Goal: Find contact information: Find contact information

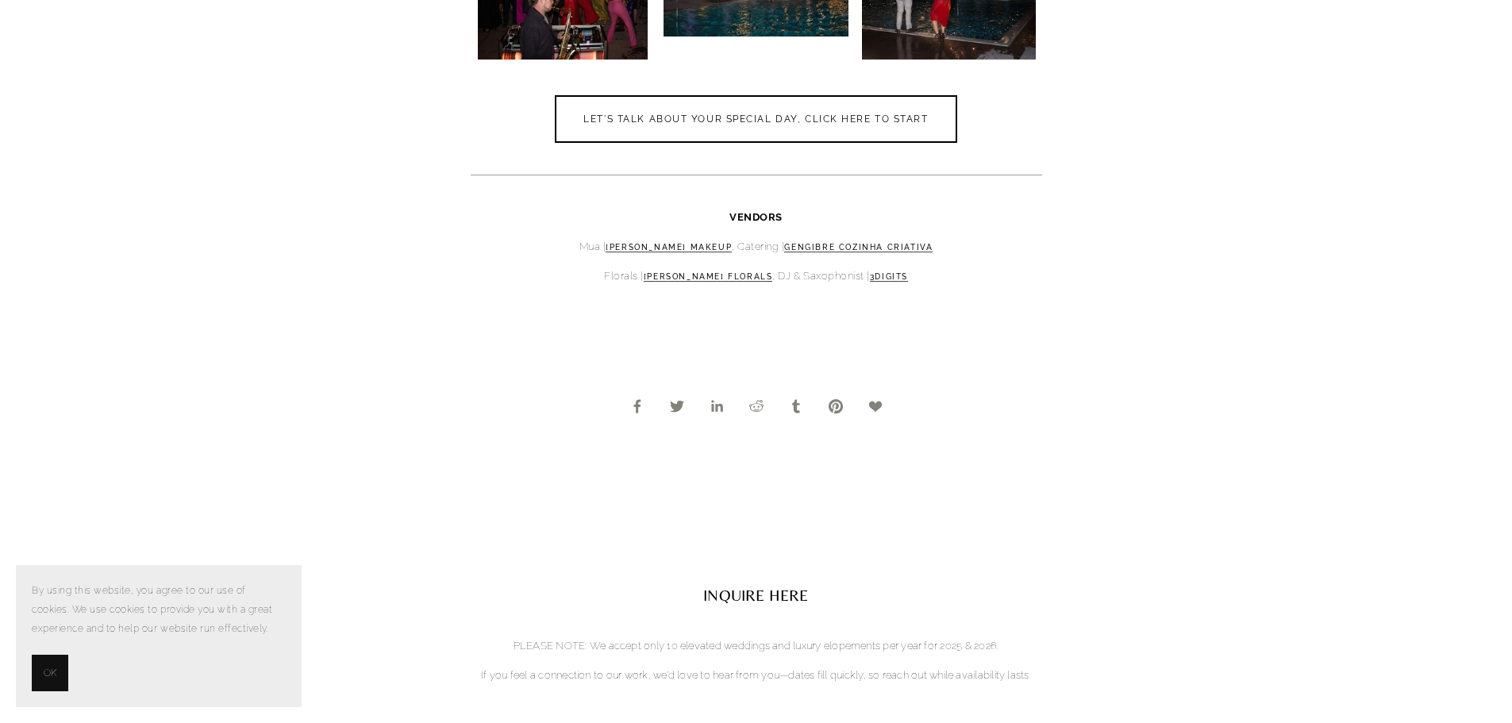
scroll to position [7857, 0]
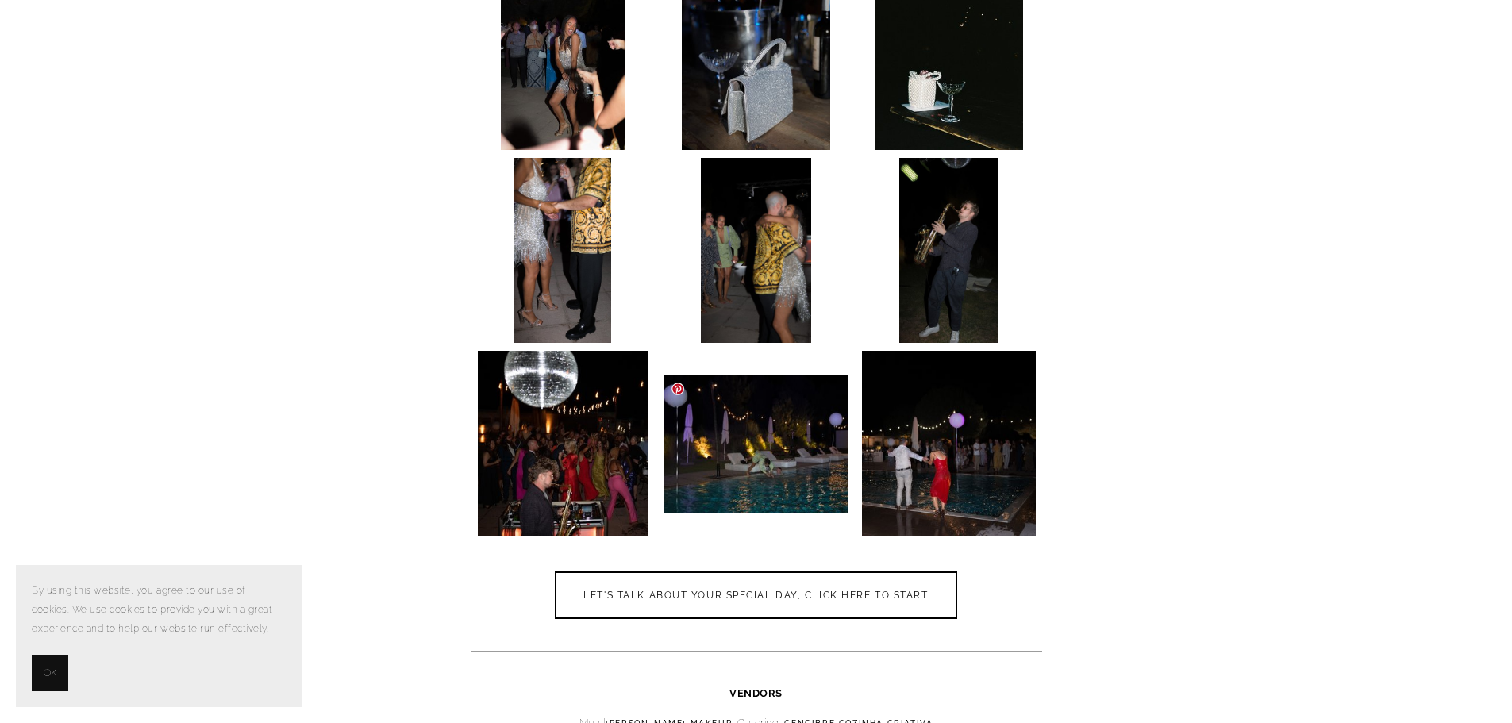
click at [824, 433] on img at bounding box center [755, 444] width 185 height 138
click at [592, 485] on img at bounding box center [563, 443] width 171 height 185
click at [547, 397] on img at bounding box center [563, 443] width 171 height 185
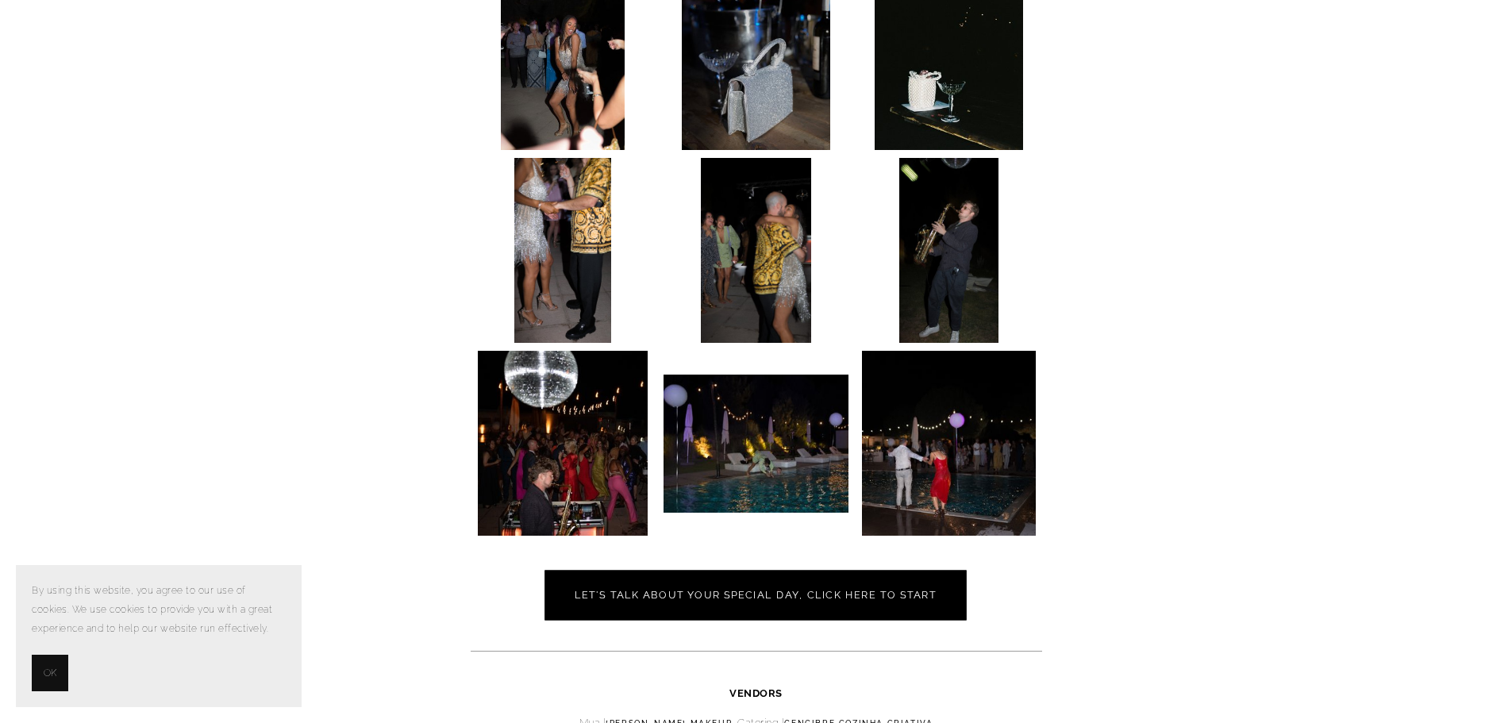
click at [748, 587] on link "Let's talk about your special day, click here to start" at bounding box center [756, 595] width 422 height 50
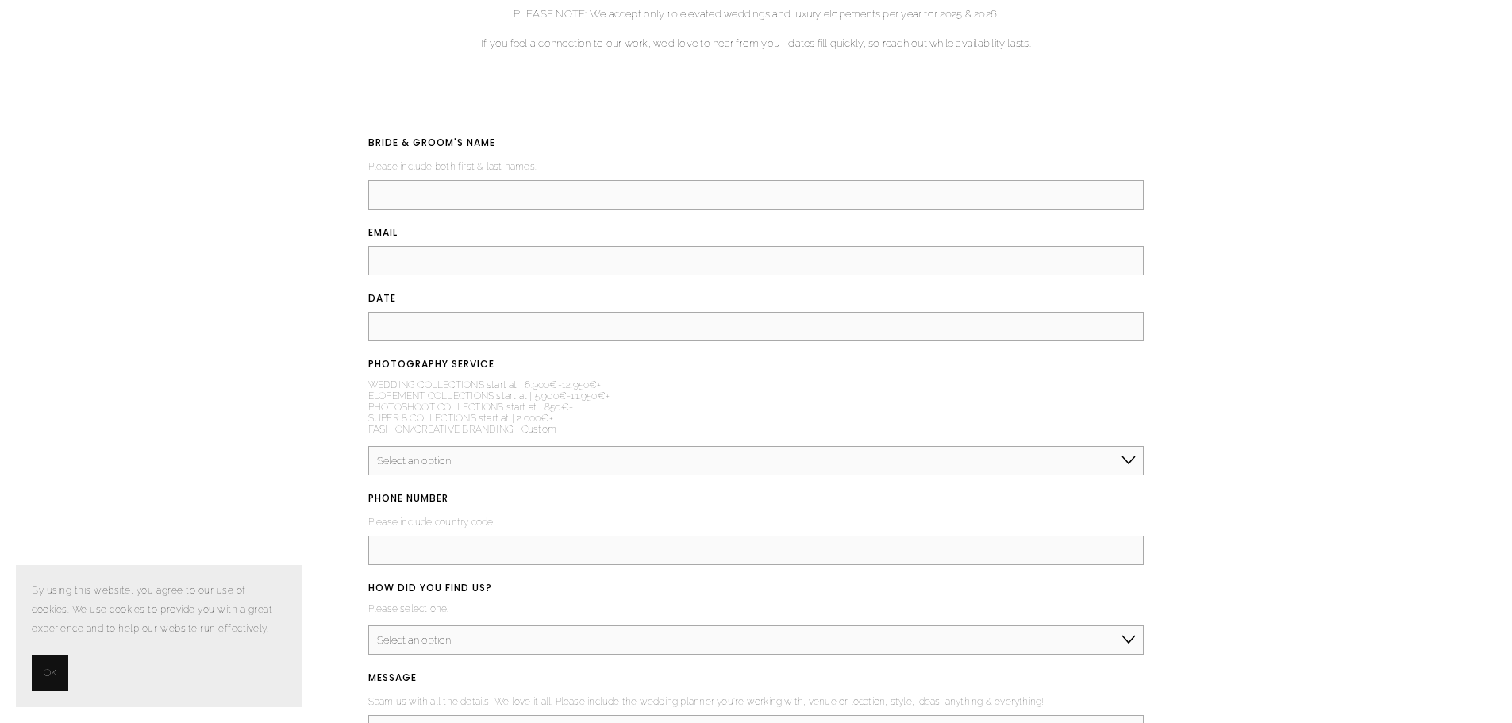
scroll to position [2503, 0]
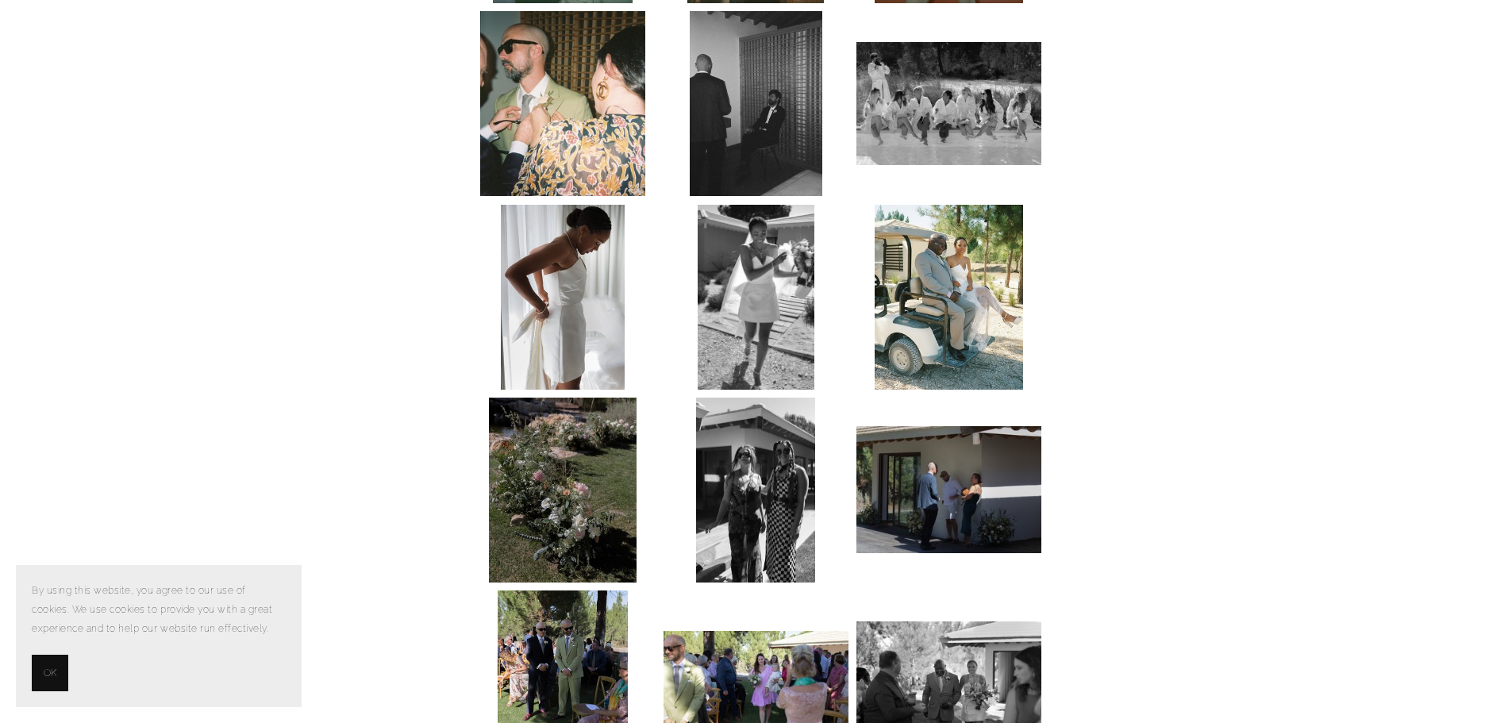
scroll to position [2302, 0]
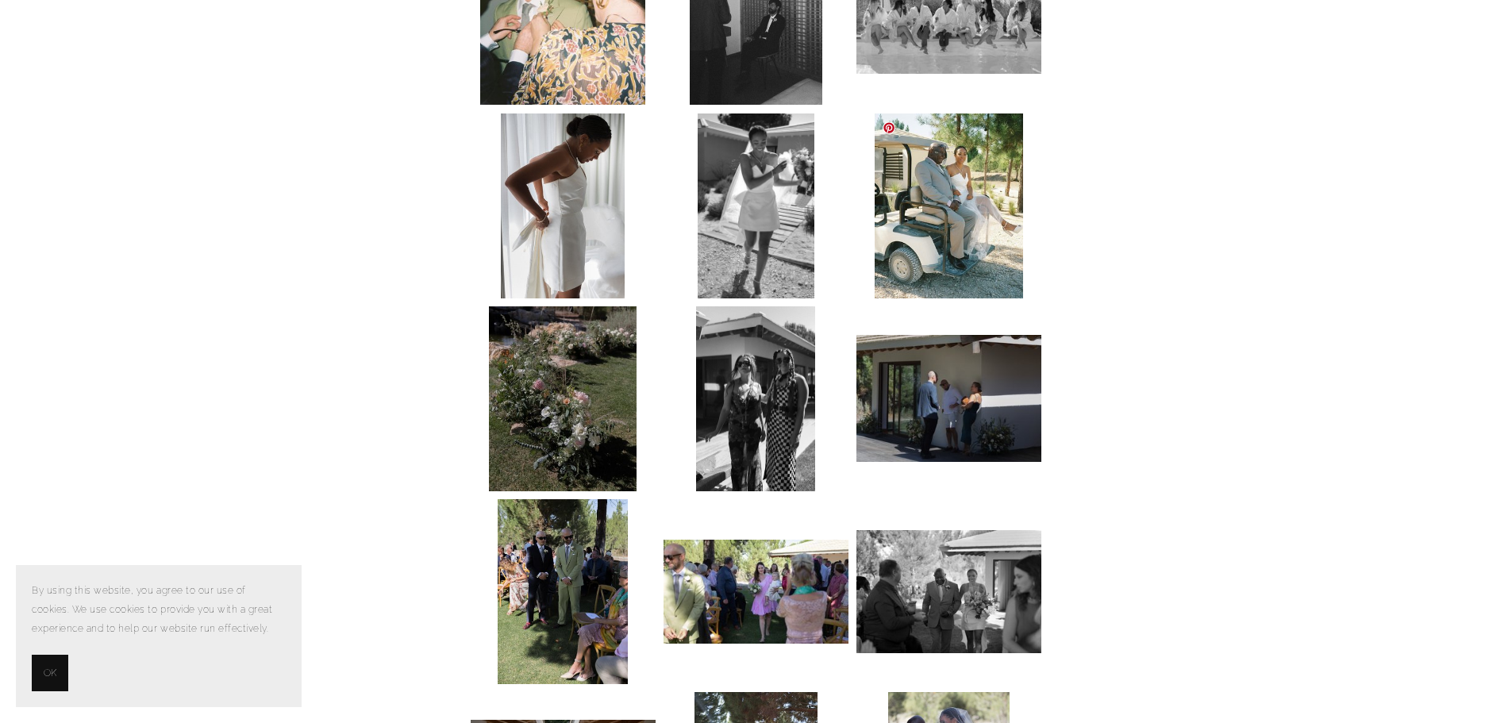
click at [948, 206] on img at bounding box center [949, 205] width 148 height 185
click at [890, 128] on link at bounding box center [889, 127] width 13 height 13
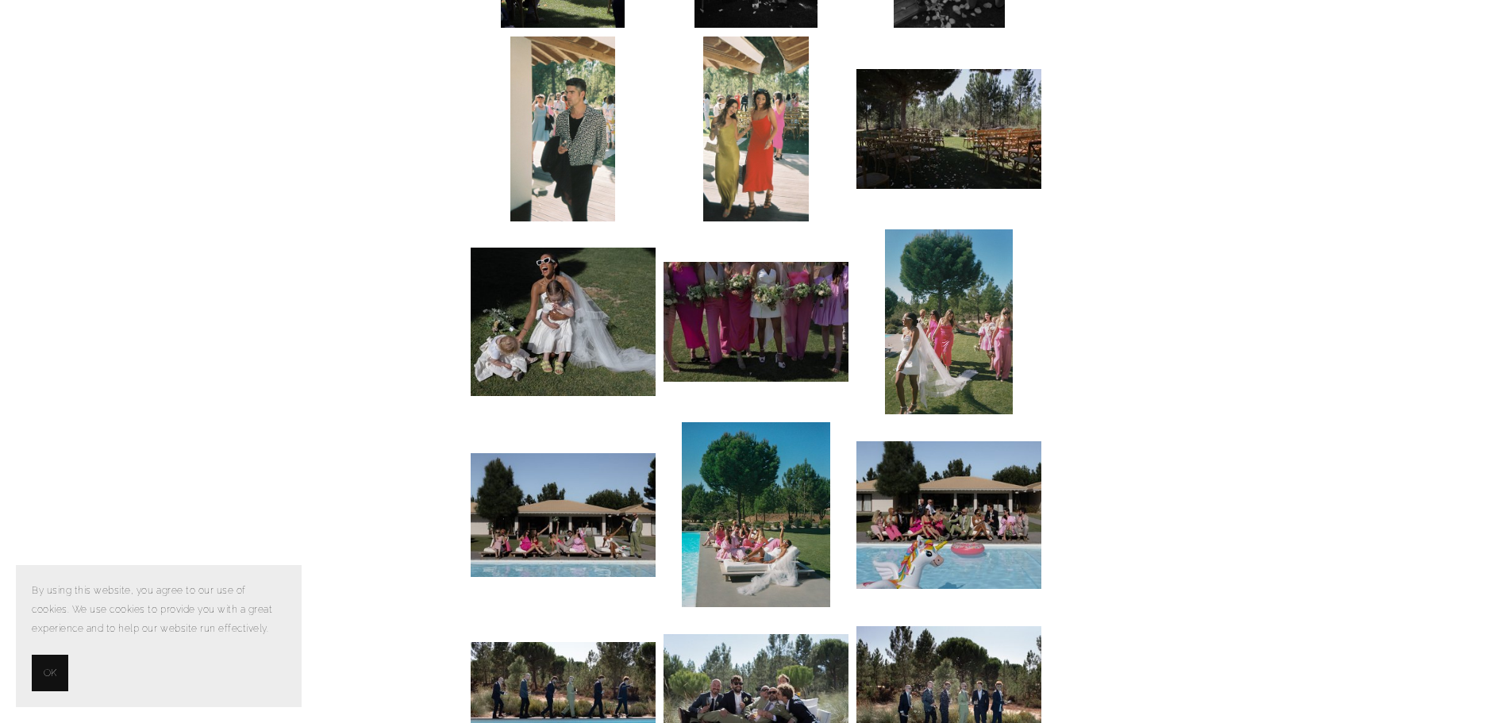
scroll to position [3810, 0]
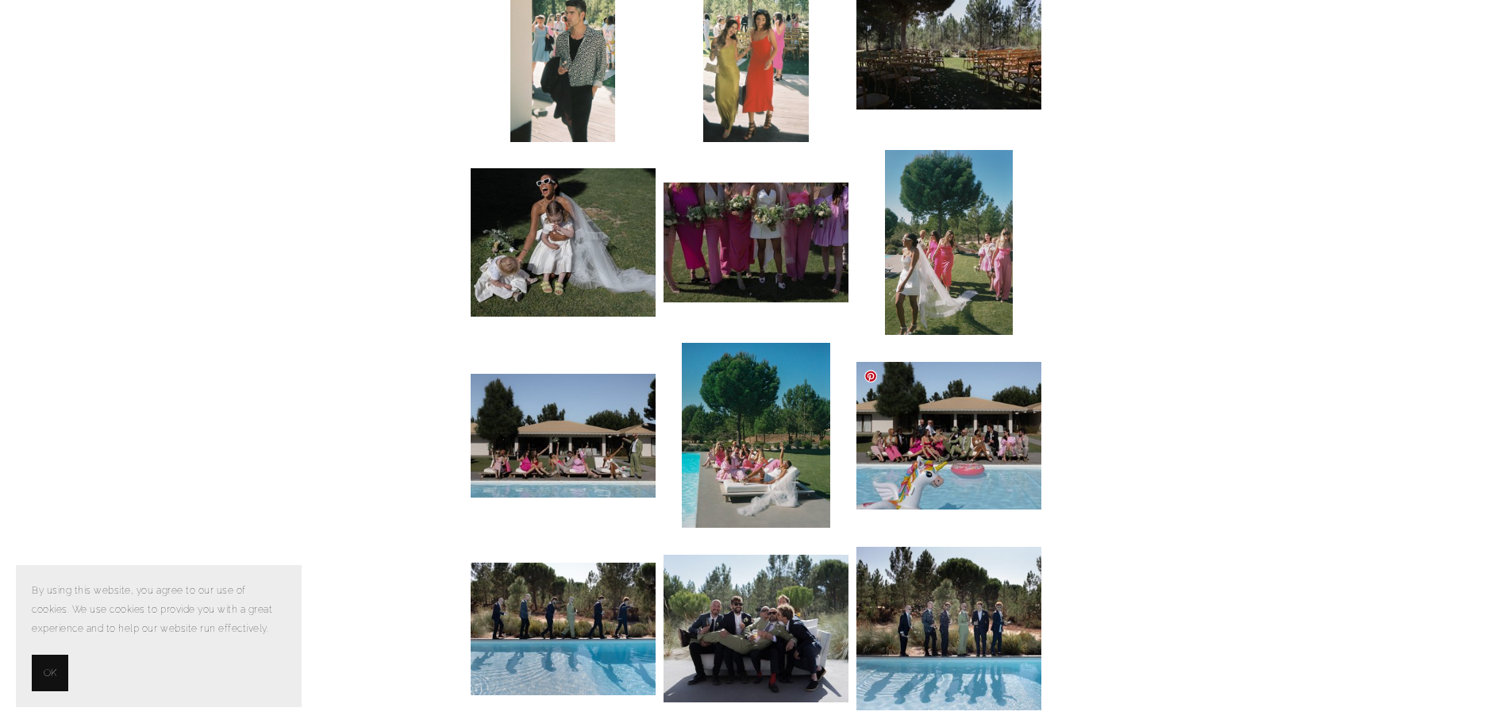
click at [942, 487] on img at bounding box center [948, 436] width 185 height 148
click at [742, 471] on img at bounding box center [756, 435] width 148 height 185
click at [740, 472] on img at bounding box center [756, 435] width 148 height 185
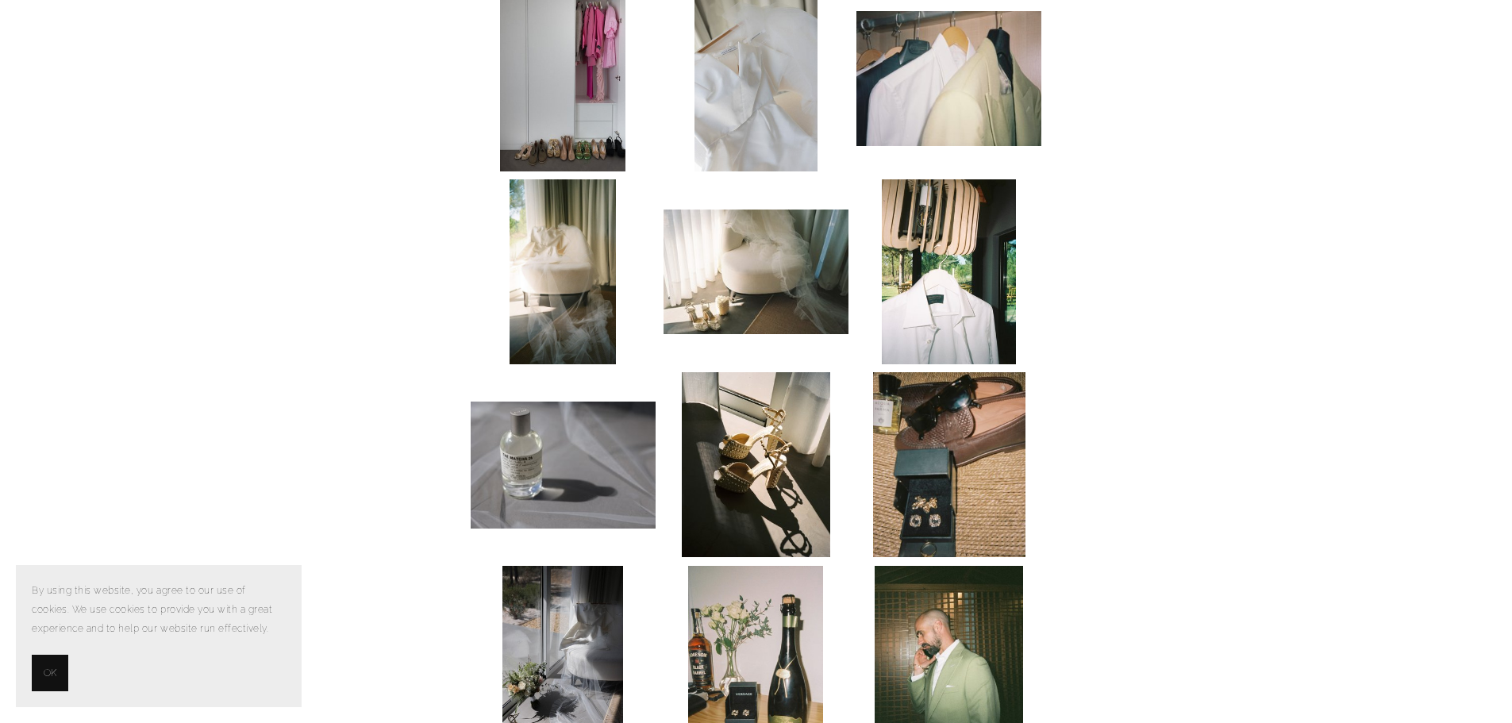
scroll to position [0, 0]
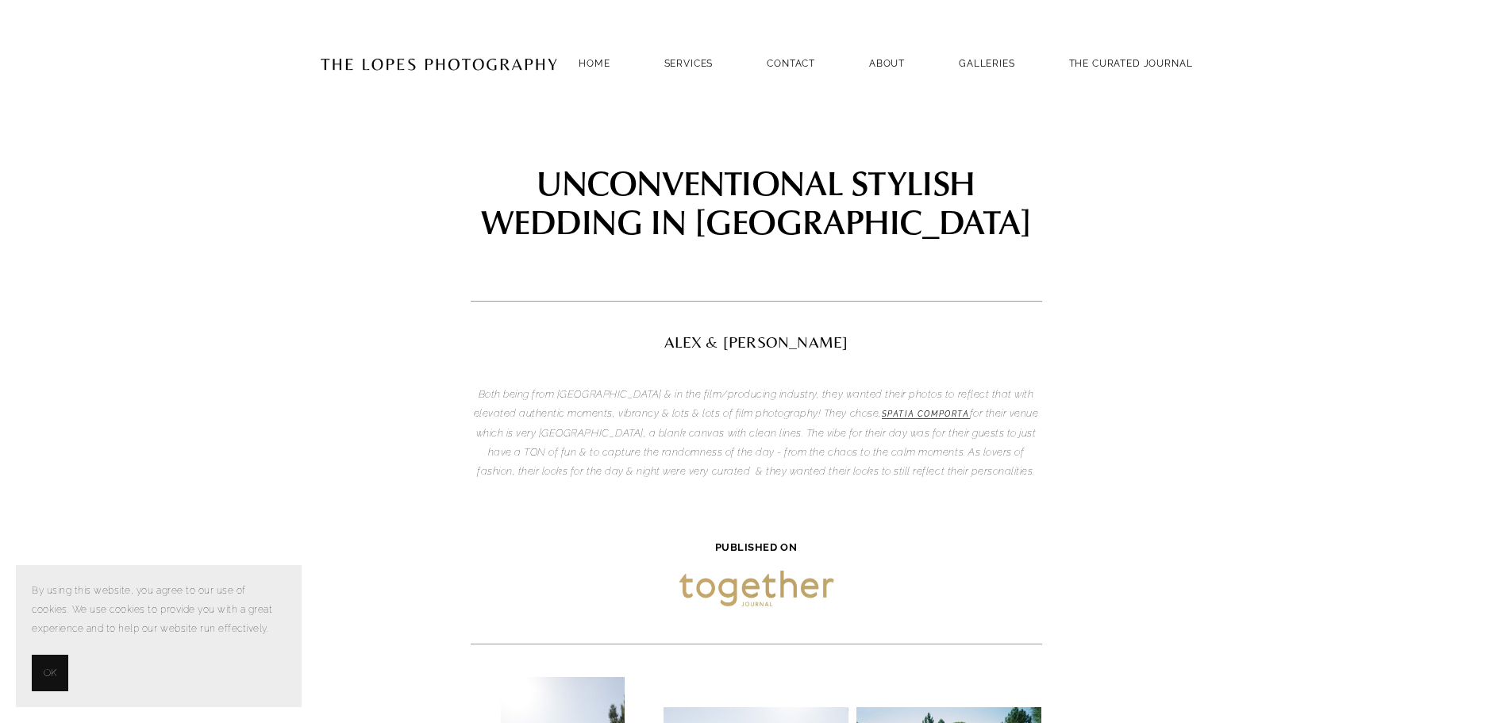
click at [767, 578] on img at bounding box center [756, 591] width 172 height 40
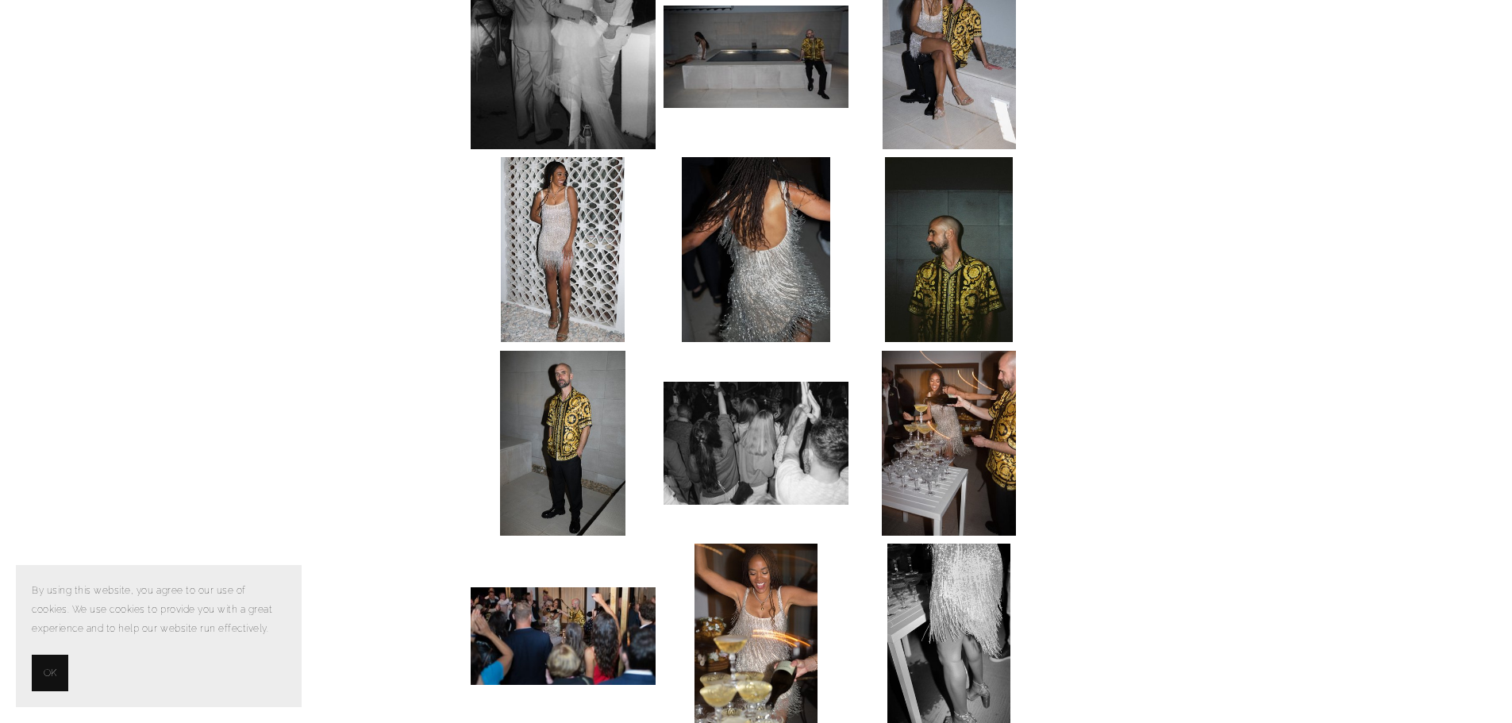
scroll to position [6905, 0]
